Goal: Information Seeking & Learning: Learn about a topic

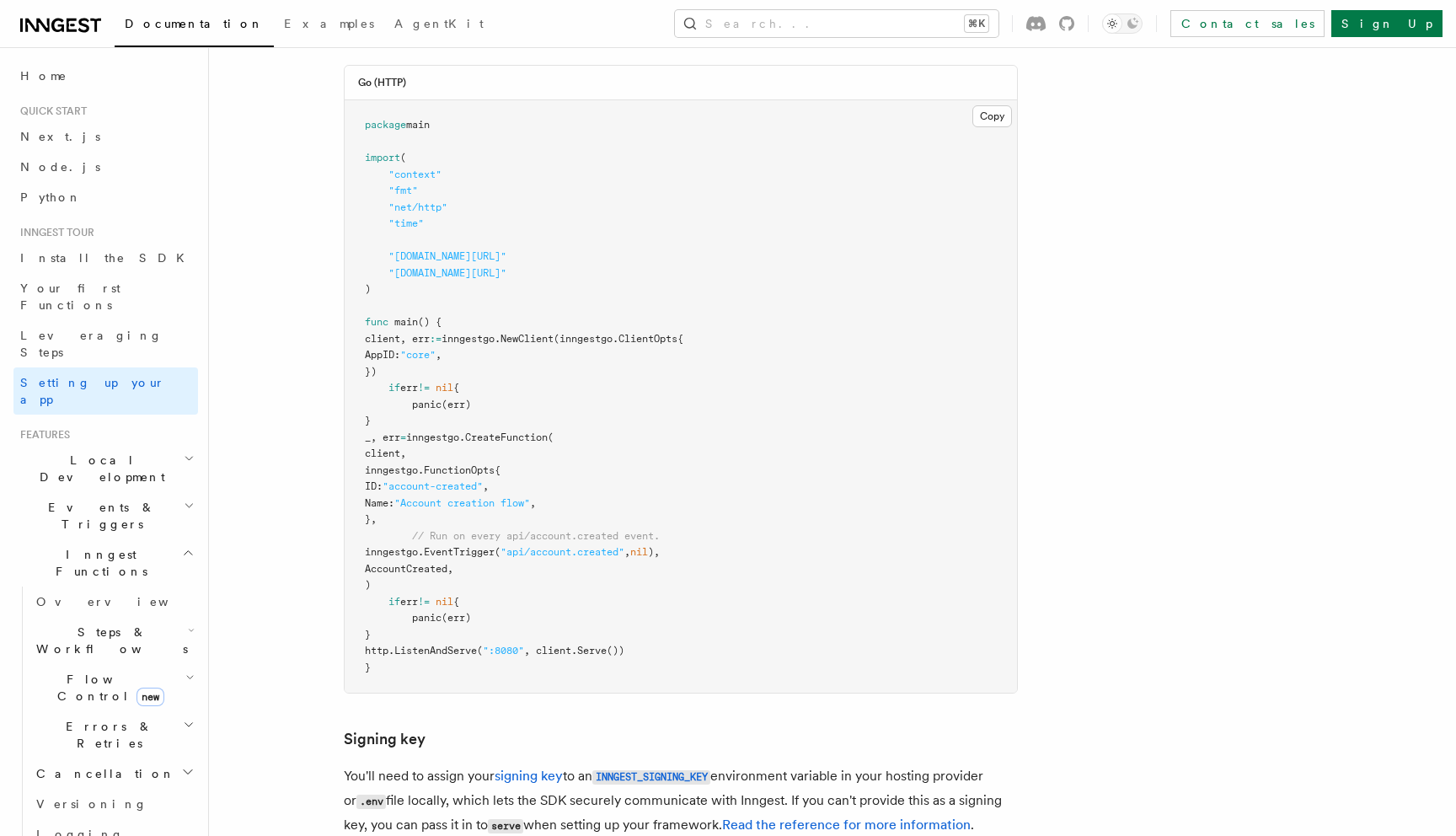
scroll to position [4, 0]
click at [107, 244] on link "Install the SDK" at bounding box center [106, 254] width 185 height 30
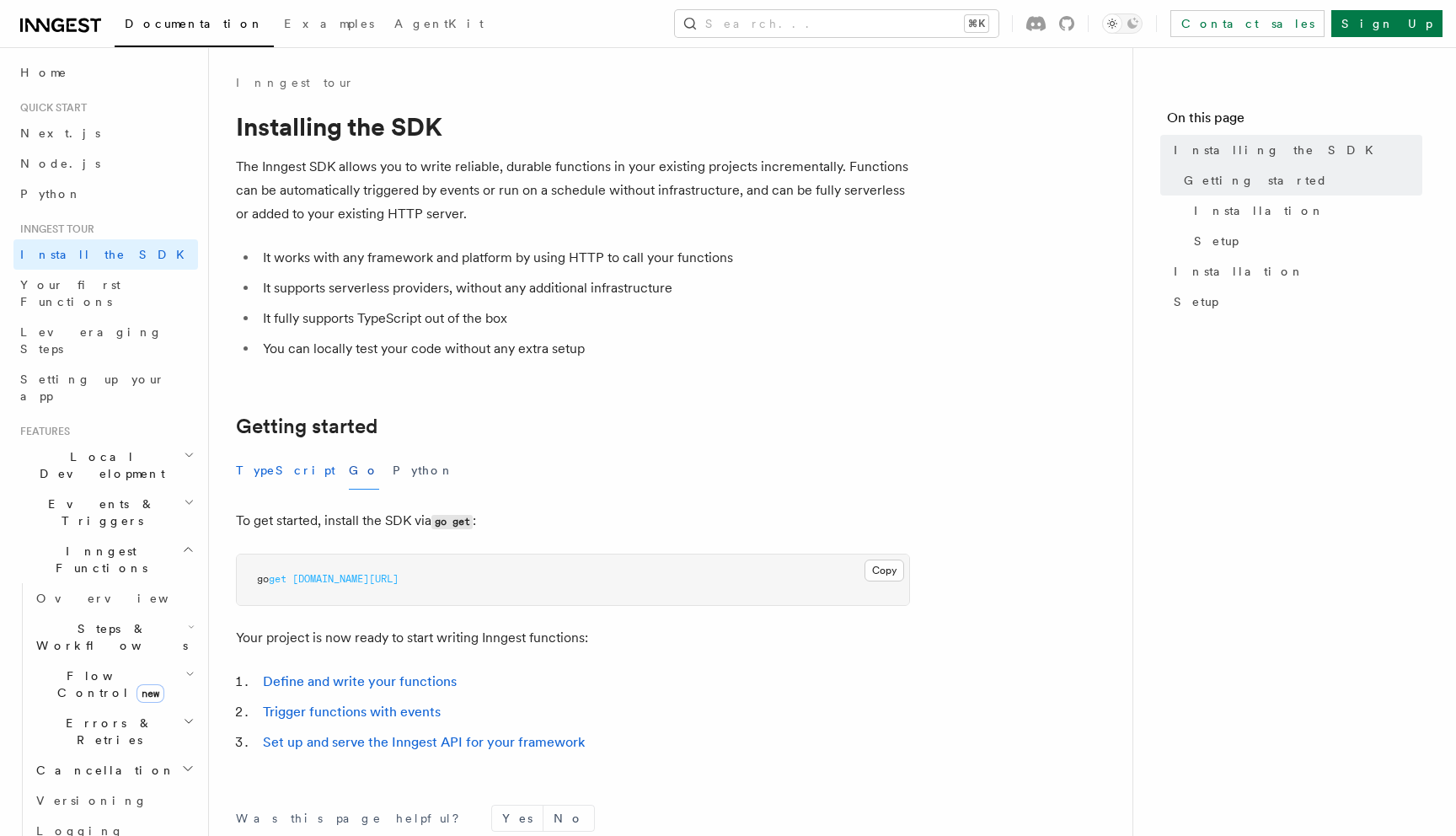
click at [284, 467] on button "TypeScript" at bounding box center [286, 471] width 100 height 38
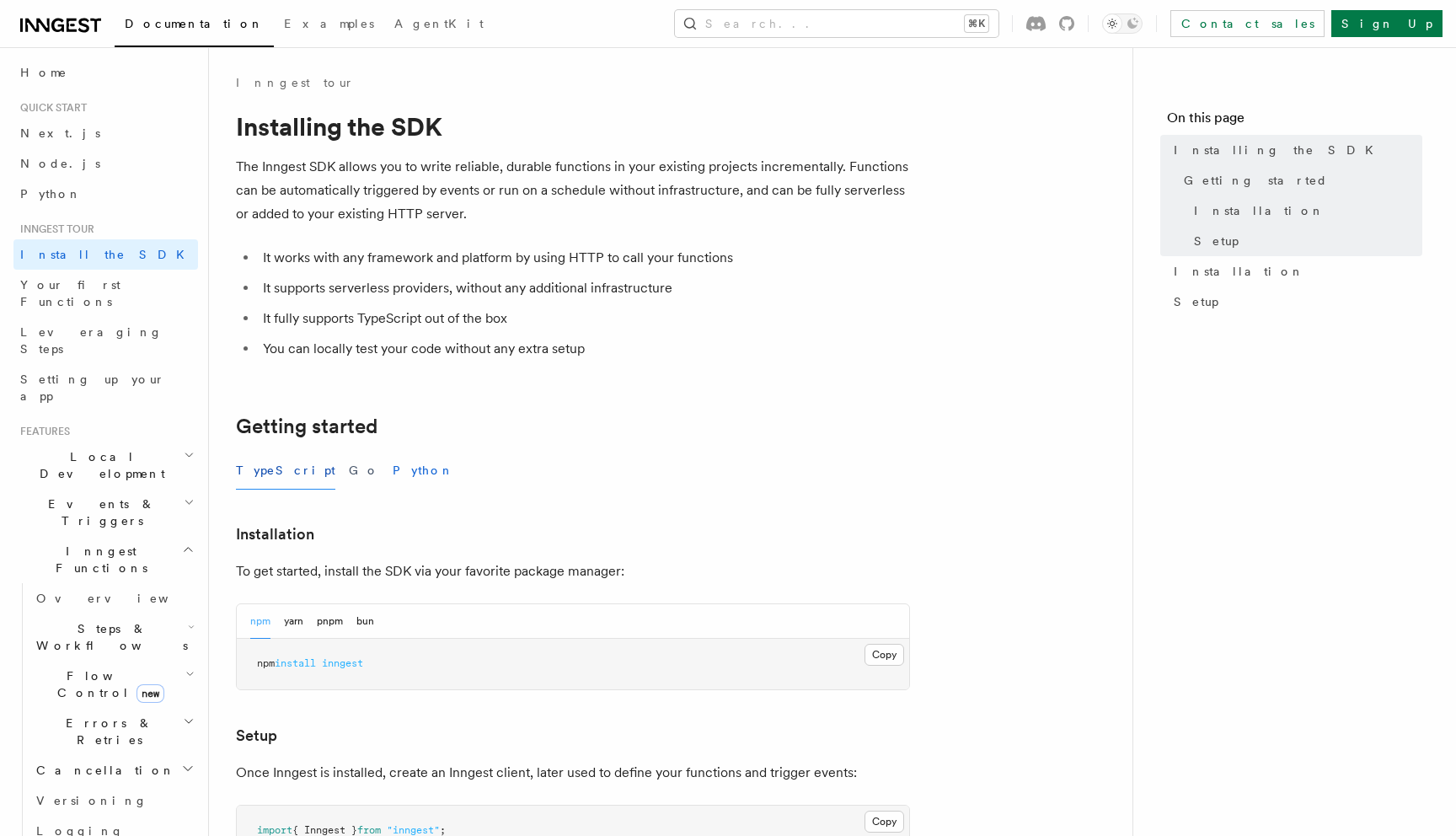
click at [393, 471] on button "Python" at bounding box center [423, 471] width 62 height 38
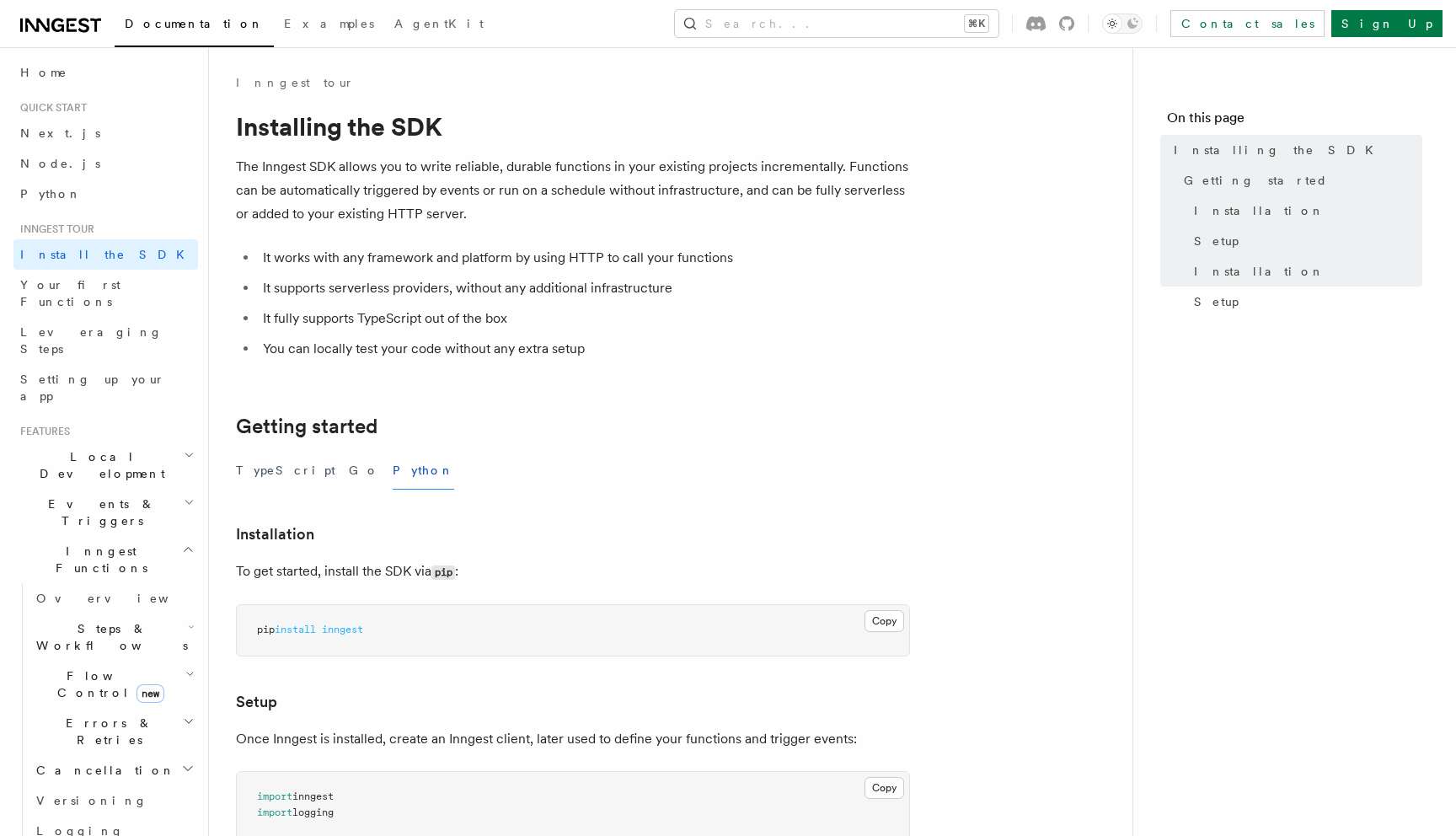
click at [324, 468] on div "TypeScript Go Python" at bounding box center [573, 471] width 675 height 38
click at [349, 467] on button "Go" at bounding box center [364, 471] width 30 height 38
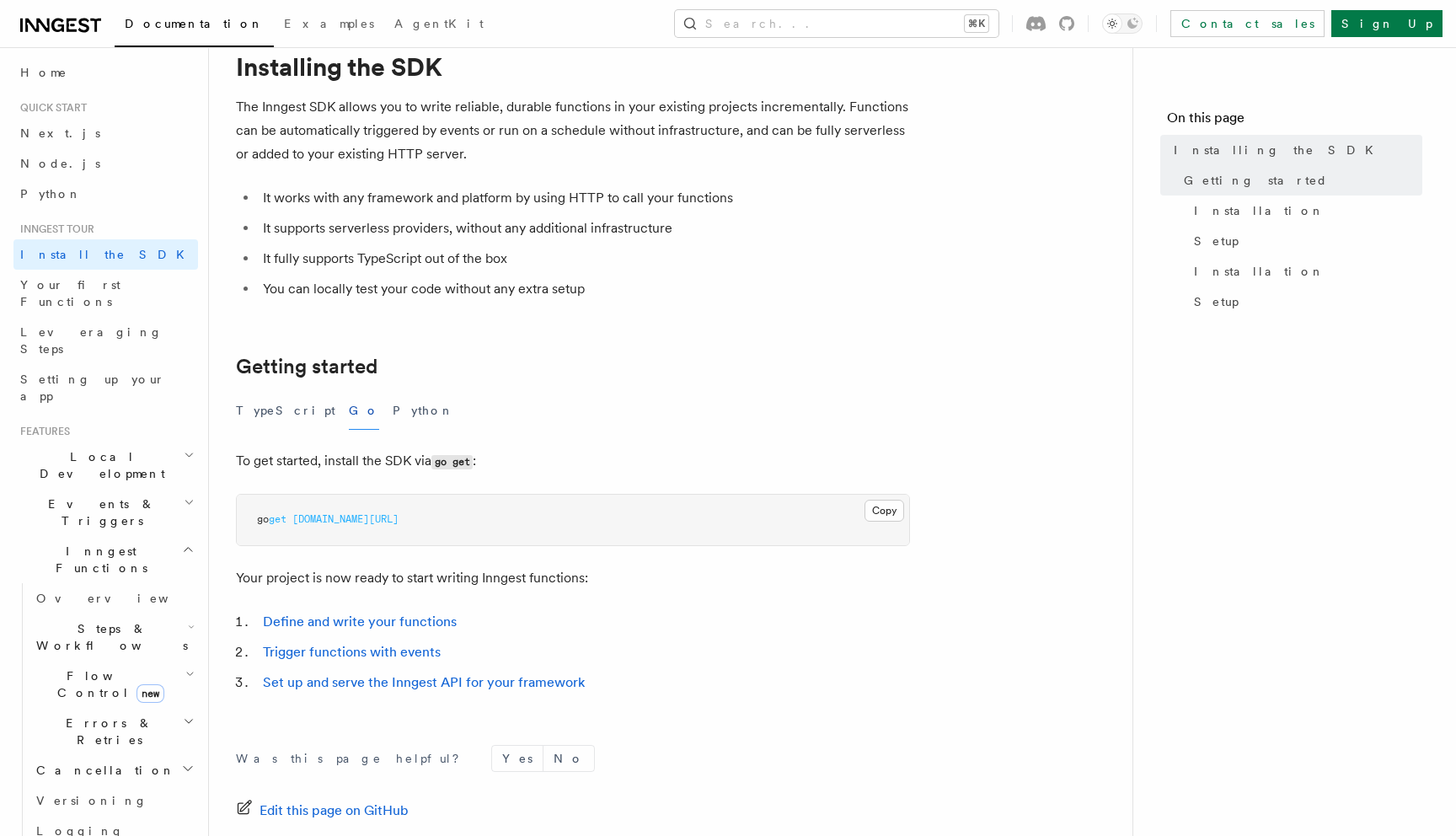
scroll to position [58, 0]
click at [393, 413] on button "Python" at bounding box center [423, 413] width 62 height 38
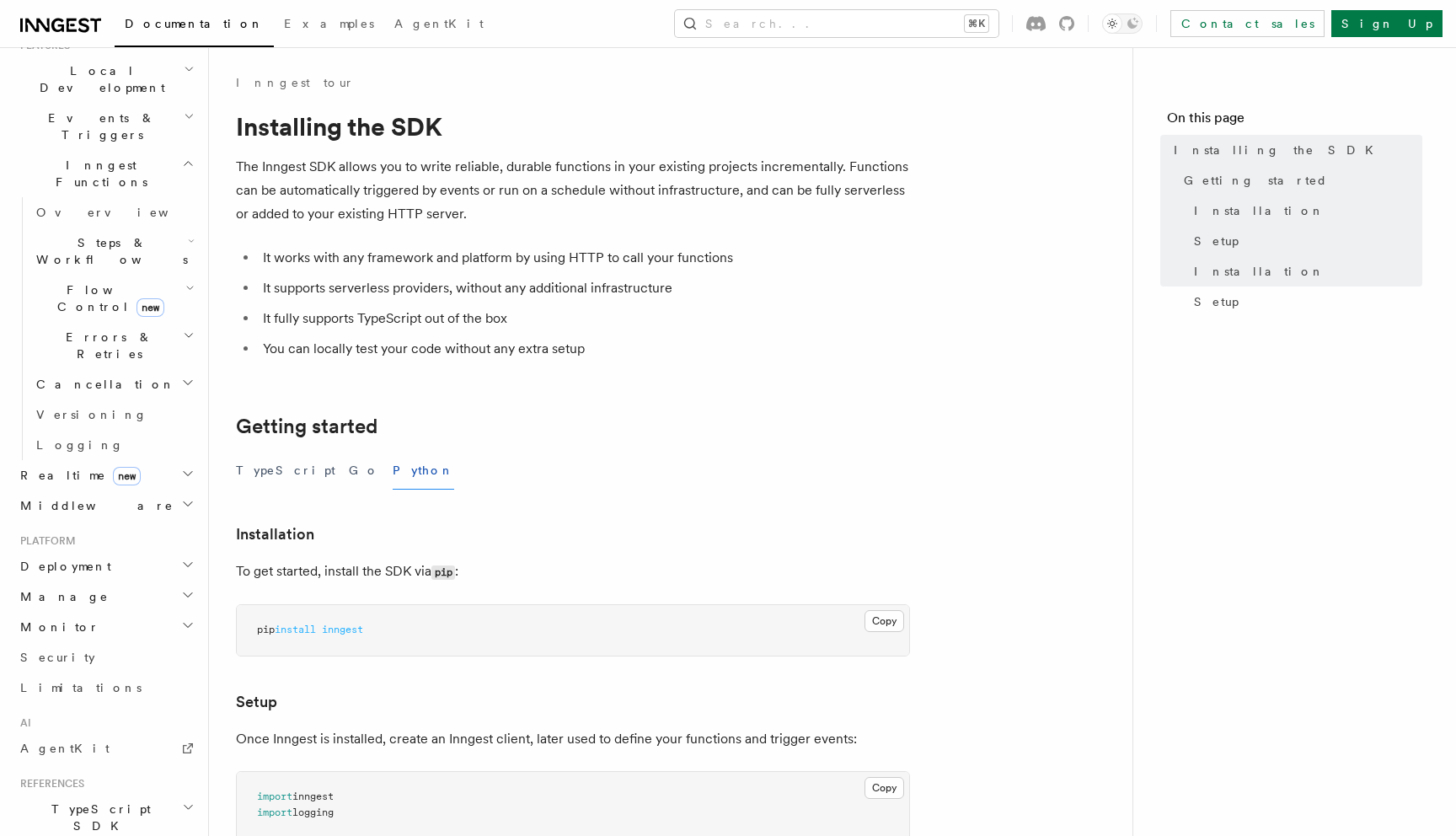
scroll to position [512, 0]
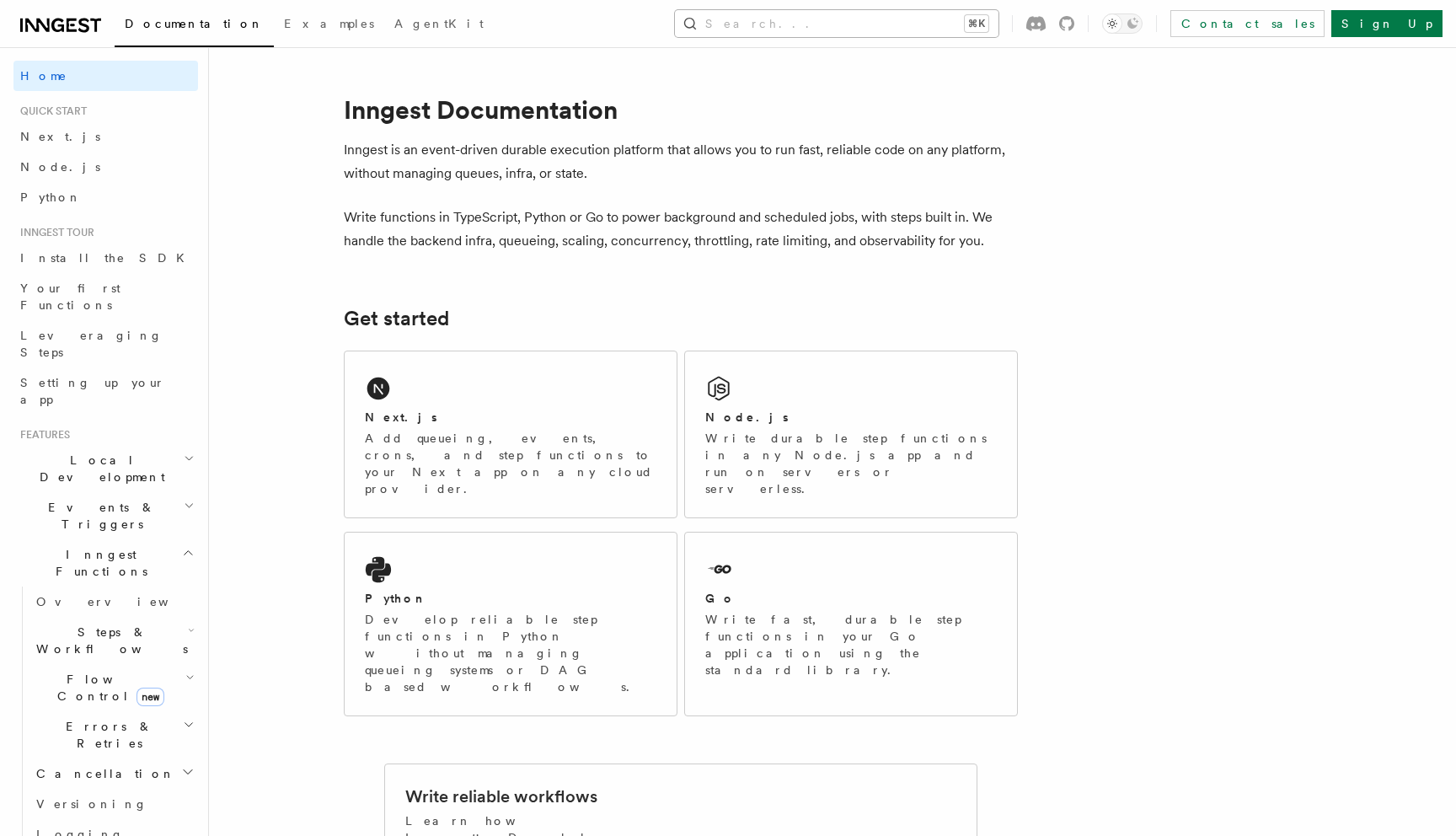
click at [867, 24] on button "Search... ⌘K" at bounding box center [837, 24] width 324 height 27
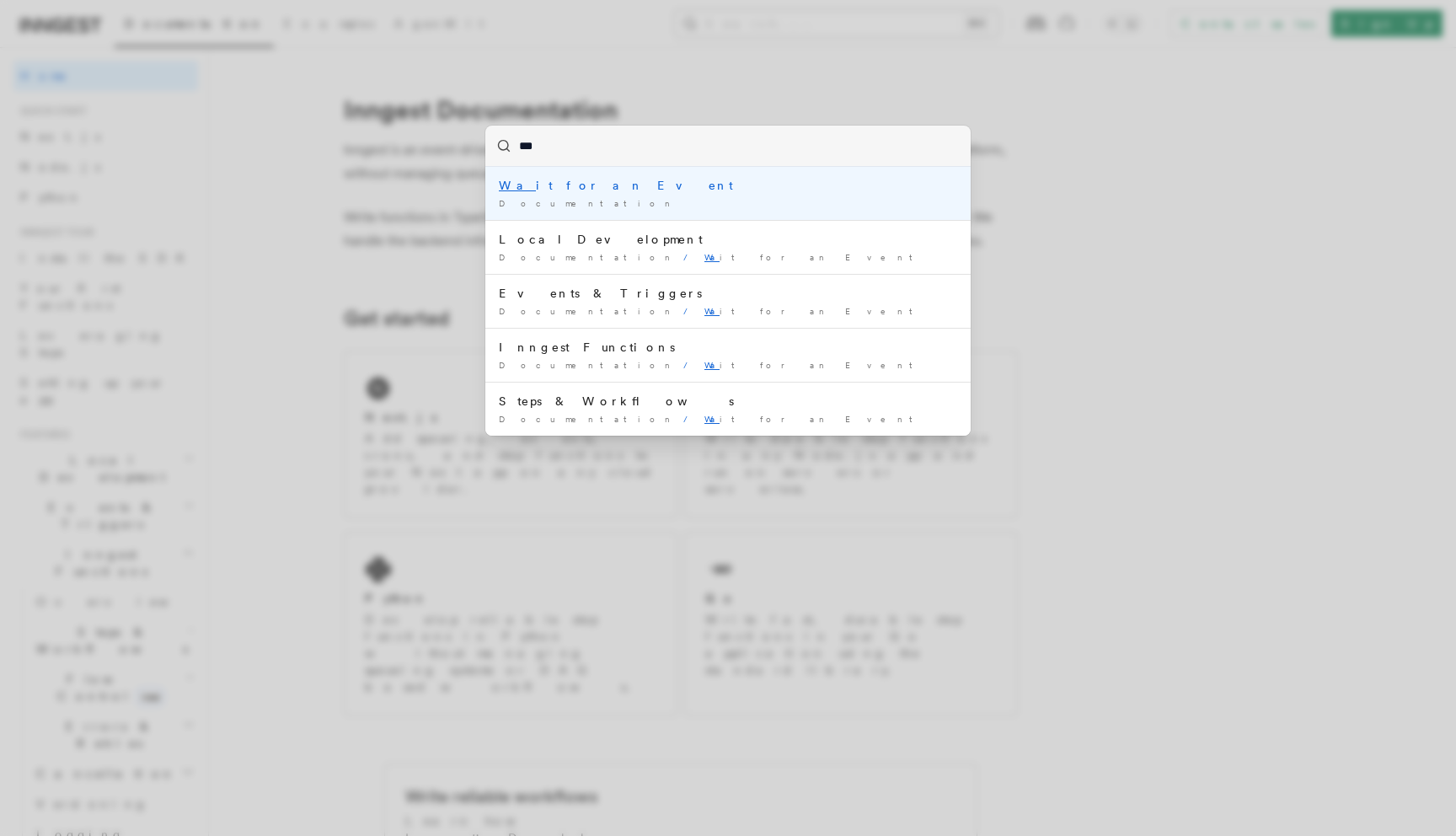
type input "****"
click at [647, 195] on li "Wait for an Event Documentation /" at bounding box center [727, 193] width 485 height 53
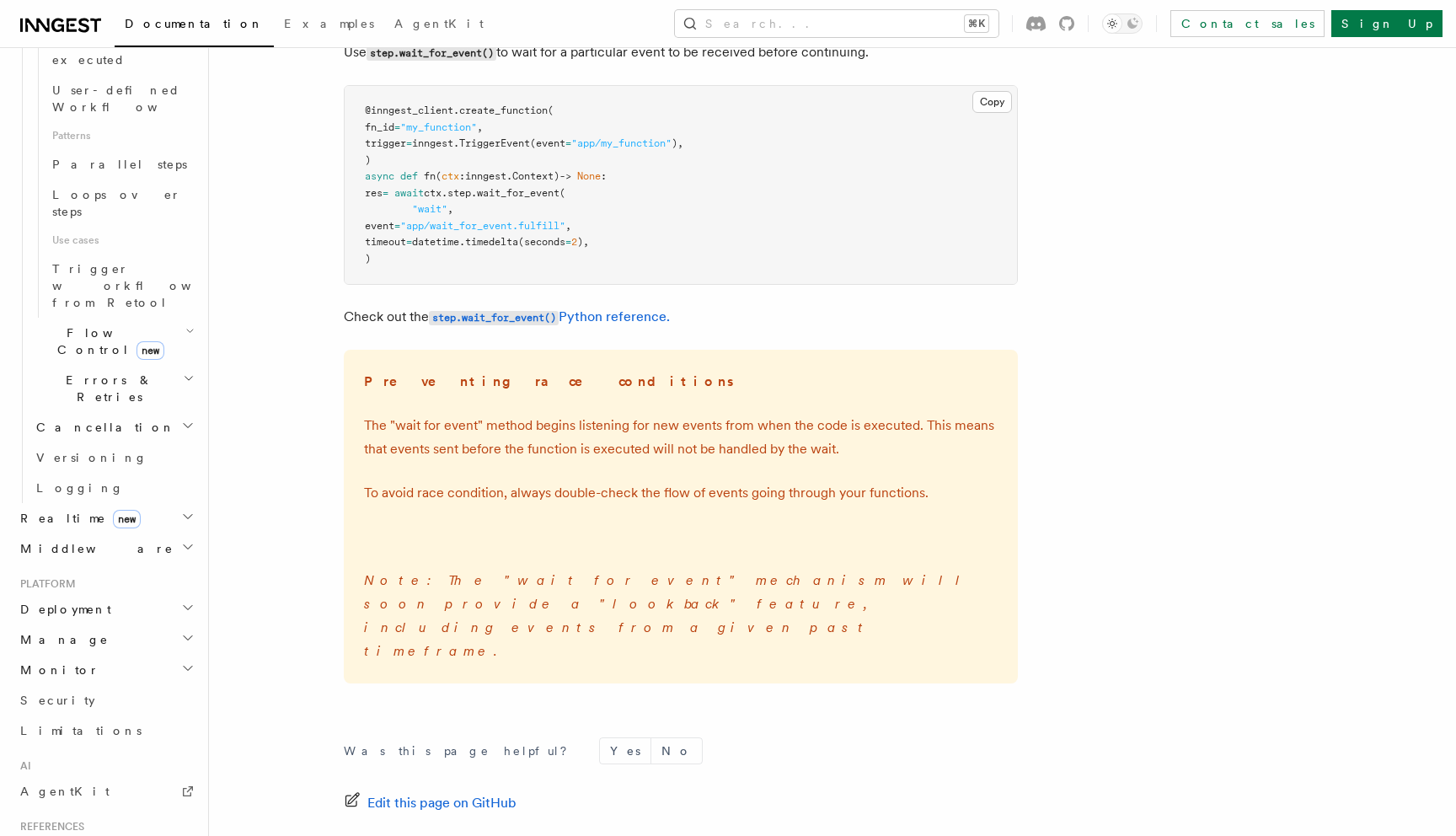
scroll to position [967, 0]
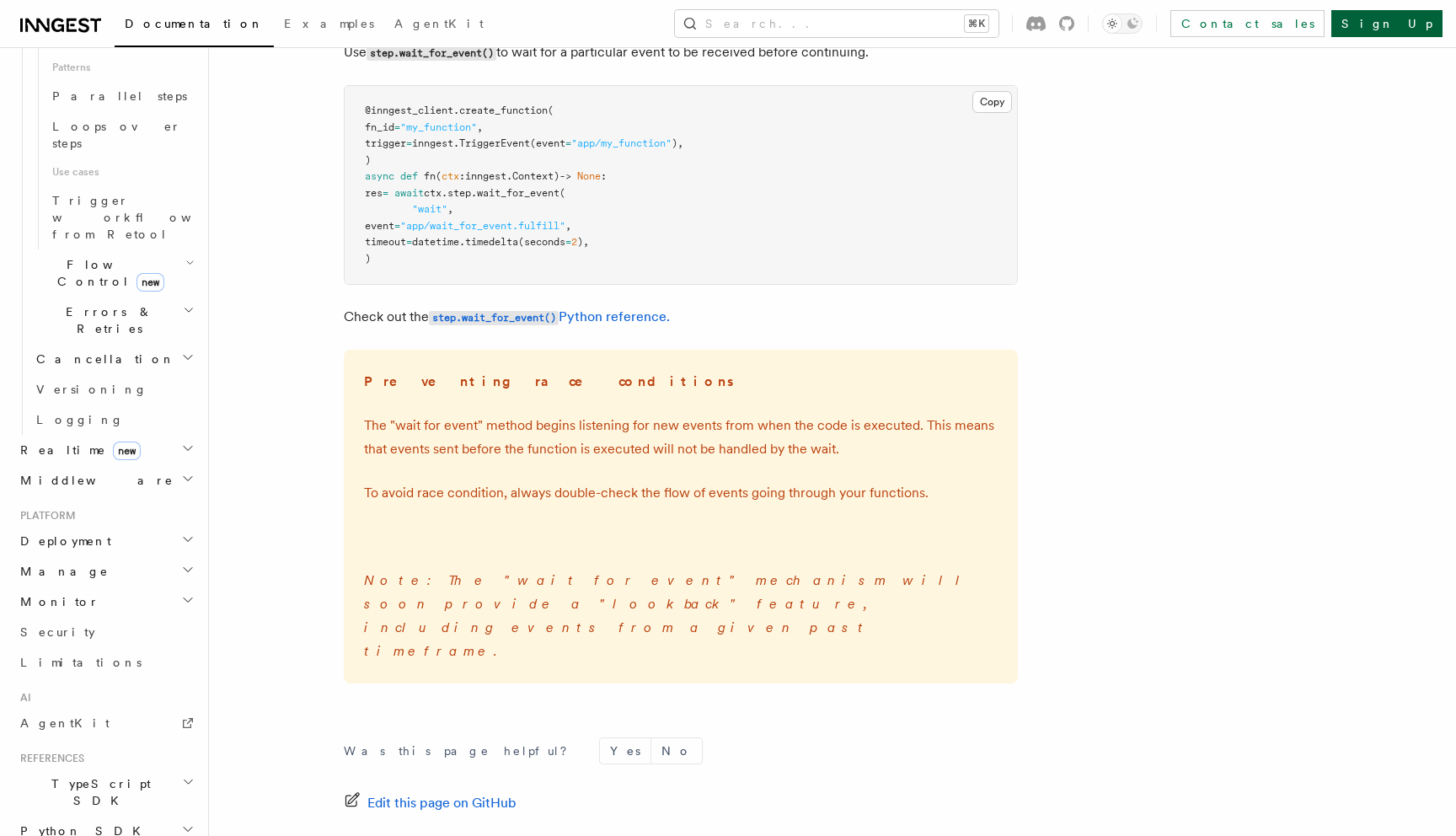
click at [1397, 28] on link "Sign Up" at bounding box center [1387, 24] width 112 height 27
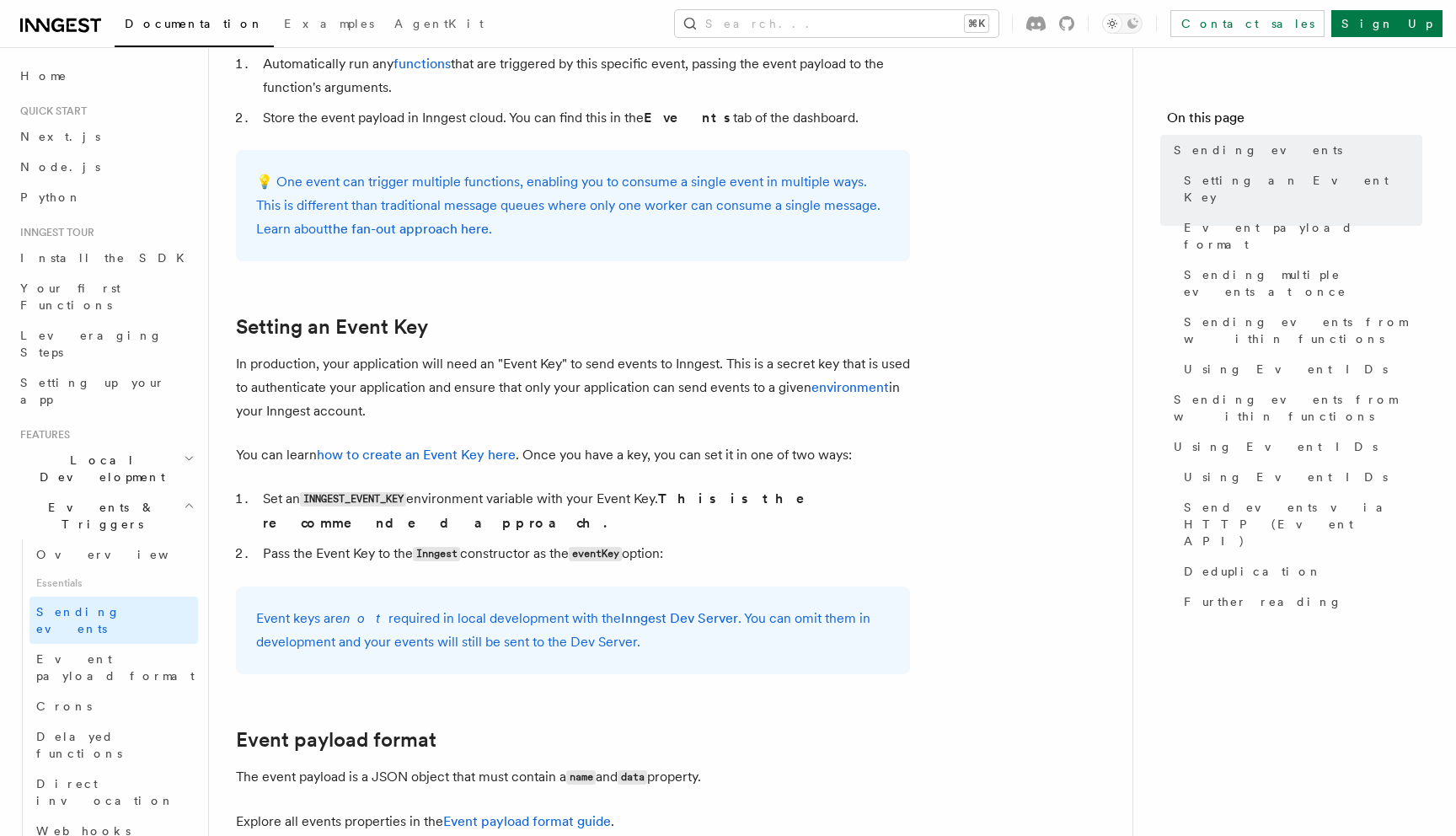
scroll to position [130, 0]
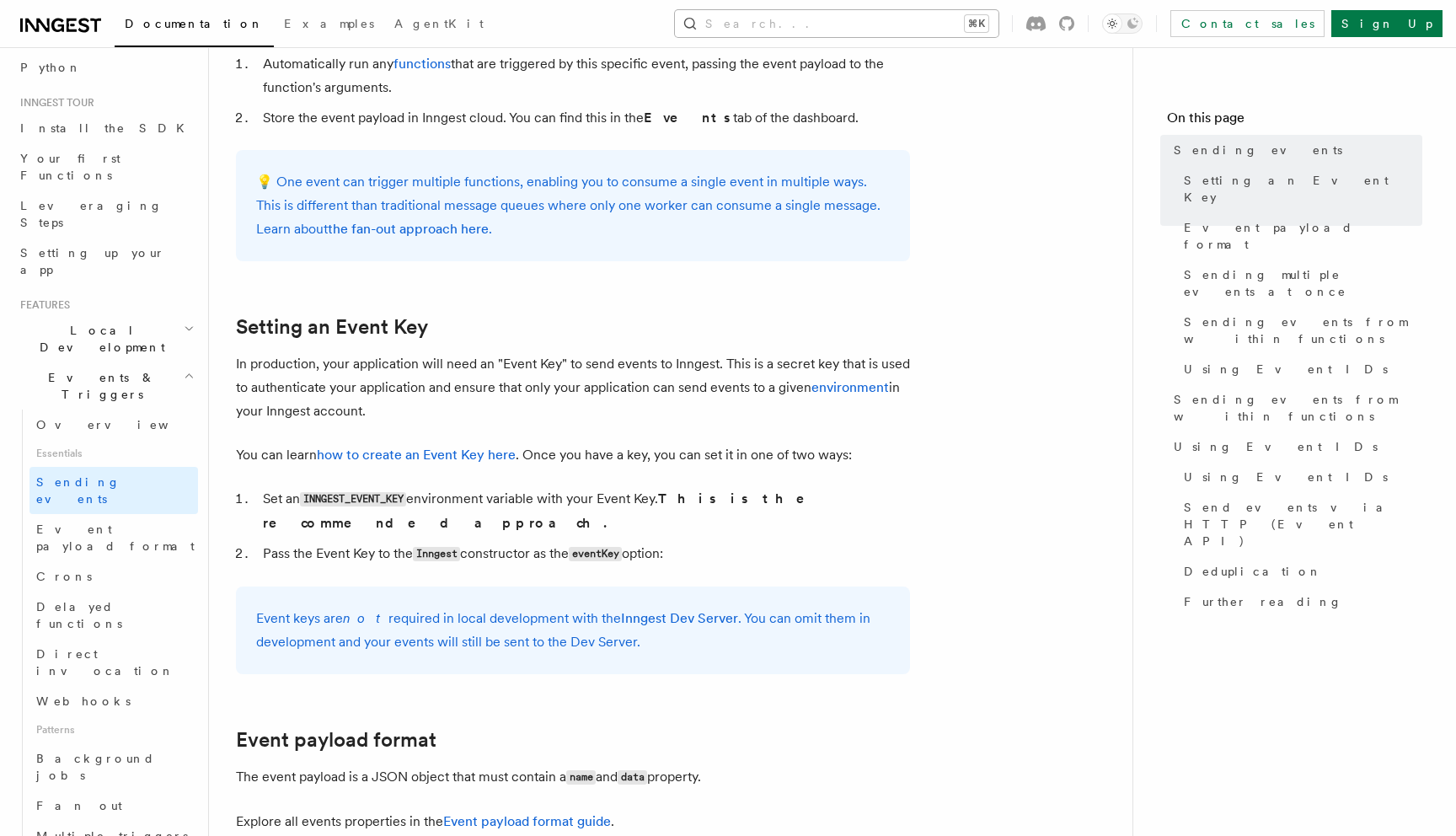
click at [923, 18] on button "Search... ⌘K" at bounding box center [837, 24] width 324 height 27
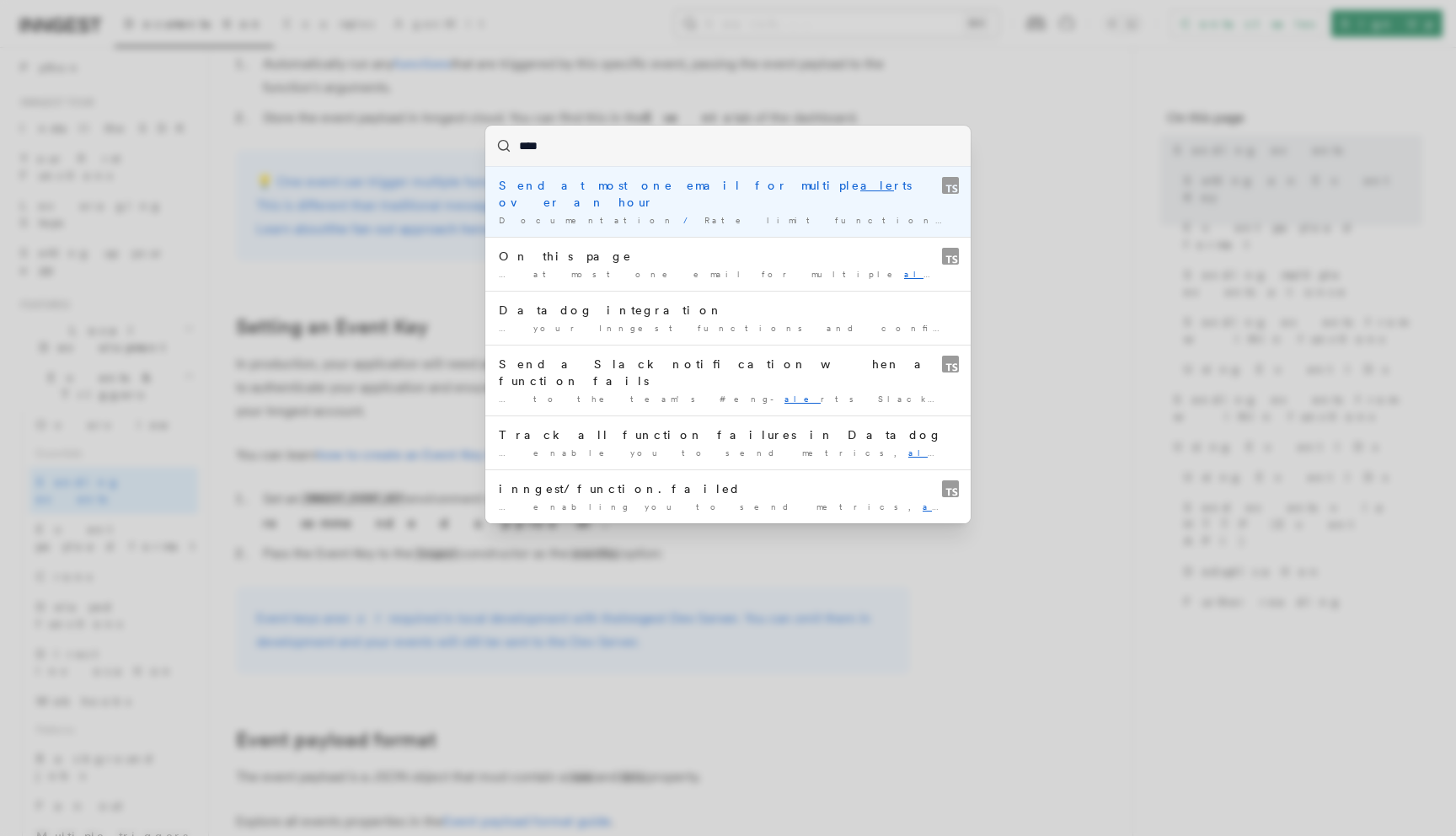
type input "*****"
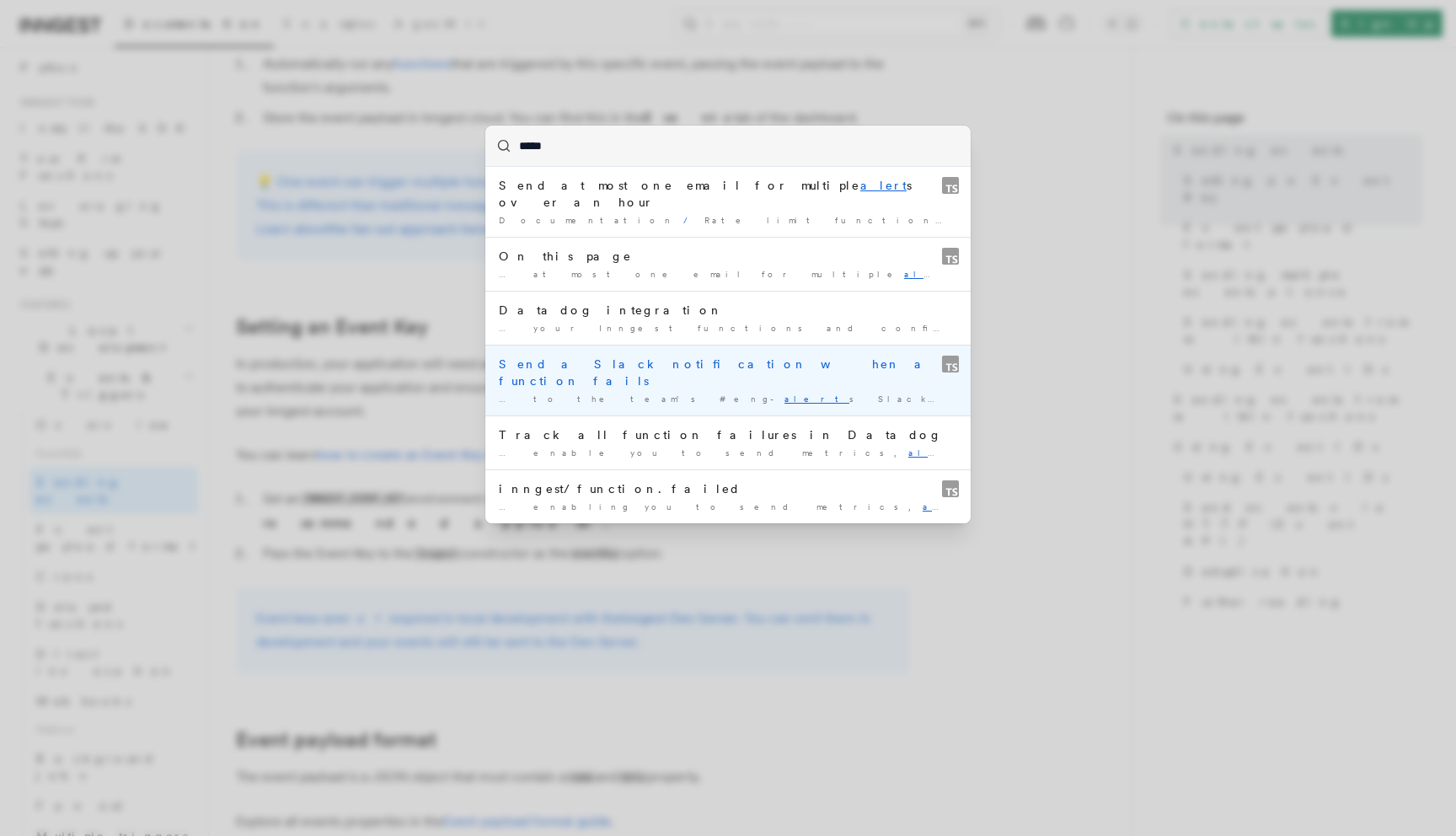
click at [746, 355] on div "Send a Slack notification when a function fails" at bounding box center [728, 372] width 459 height 34
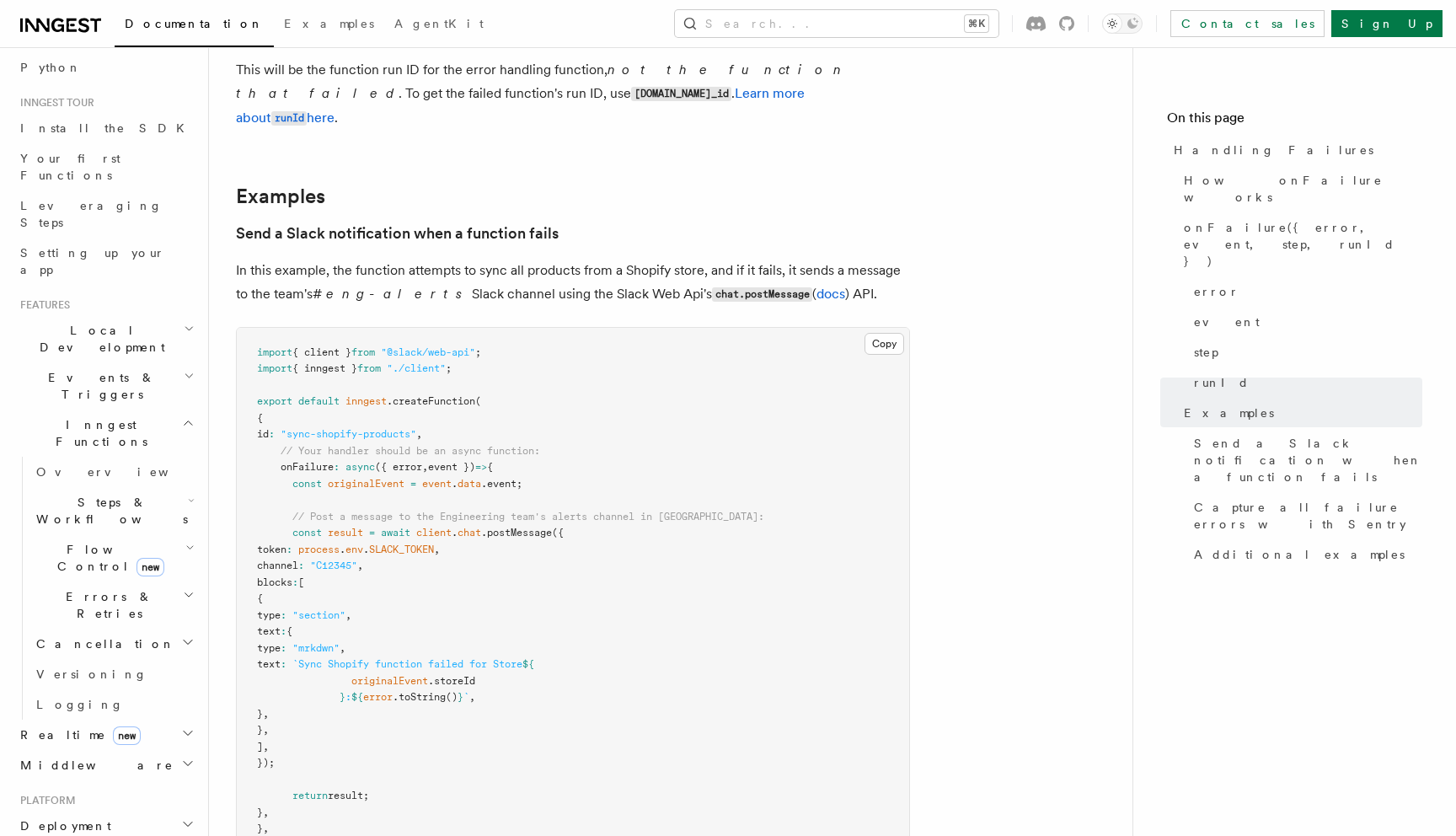
scroll to position [1691, 0]
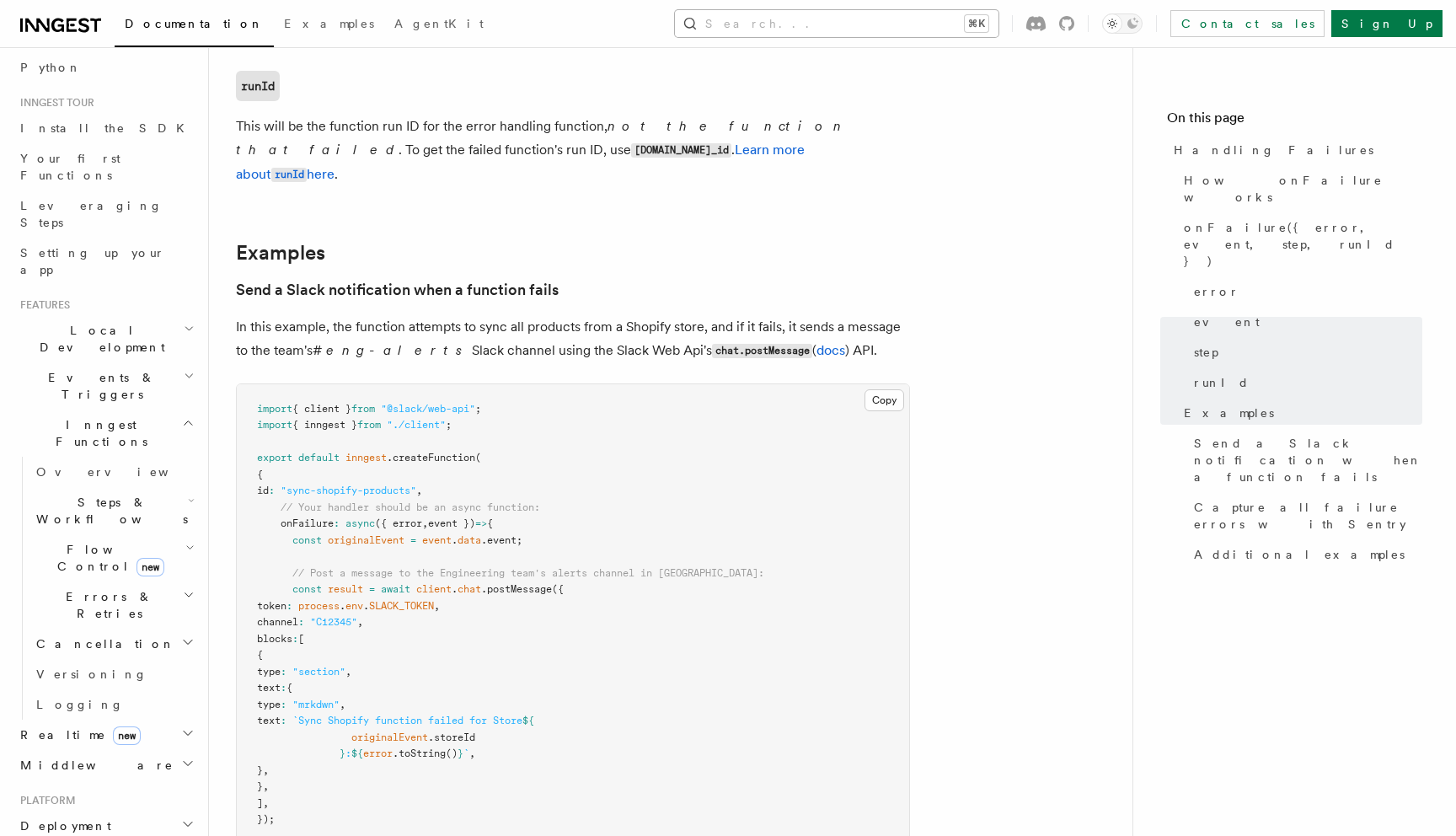
click at [901, 23] on button "Search... ⌘K" at bounding box center [837, 24] width 324 height 27
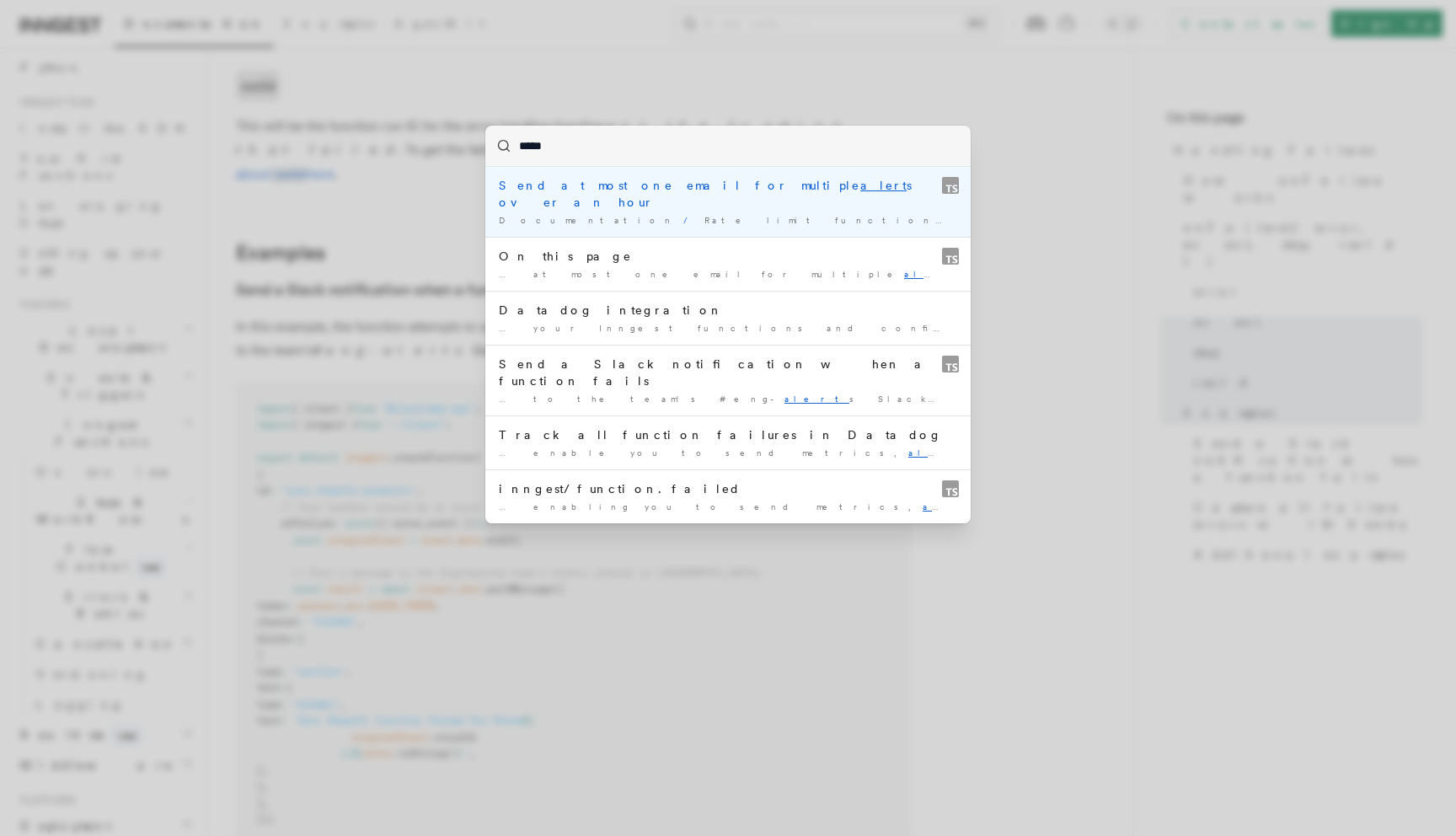
type input "*****"
click at [450, 290] on div "***** Send at most one email for multiple alert s over an hour Documentation / …" at bounding box center [728, 418] width 1456 height 836
